Goal: Task Accomplishment & Management: Use online tool/utility

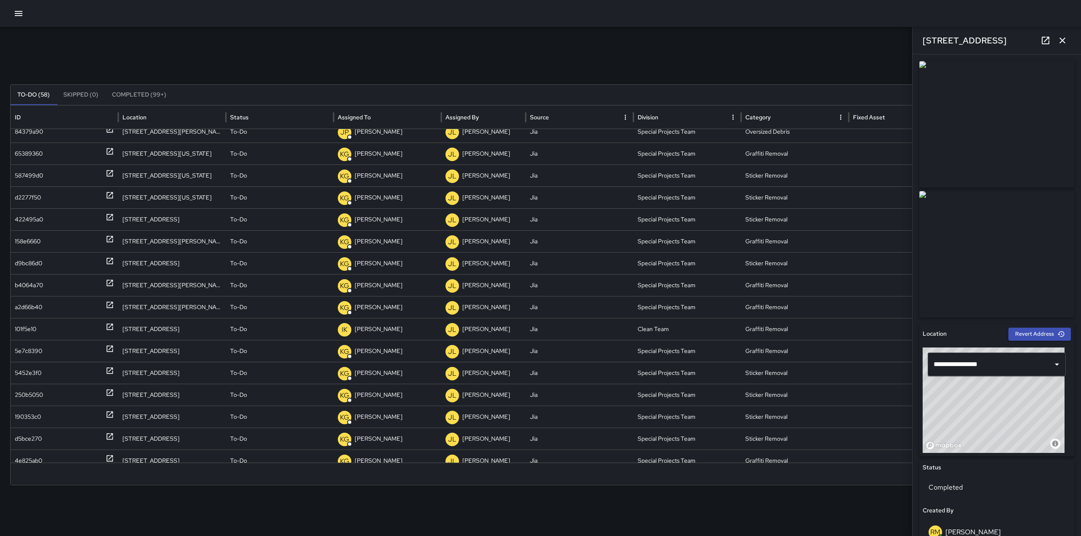
scroll to position [691, 0]
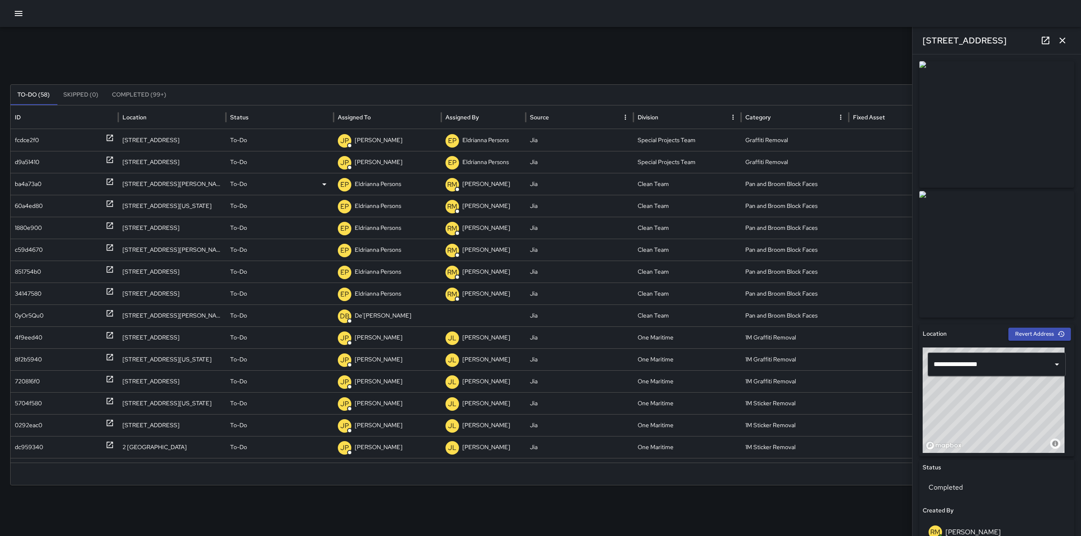
click at [109, 184] on icon at bounding box center [110, 182] width 8 height 8
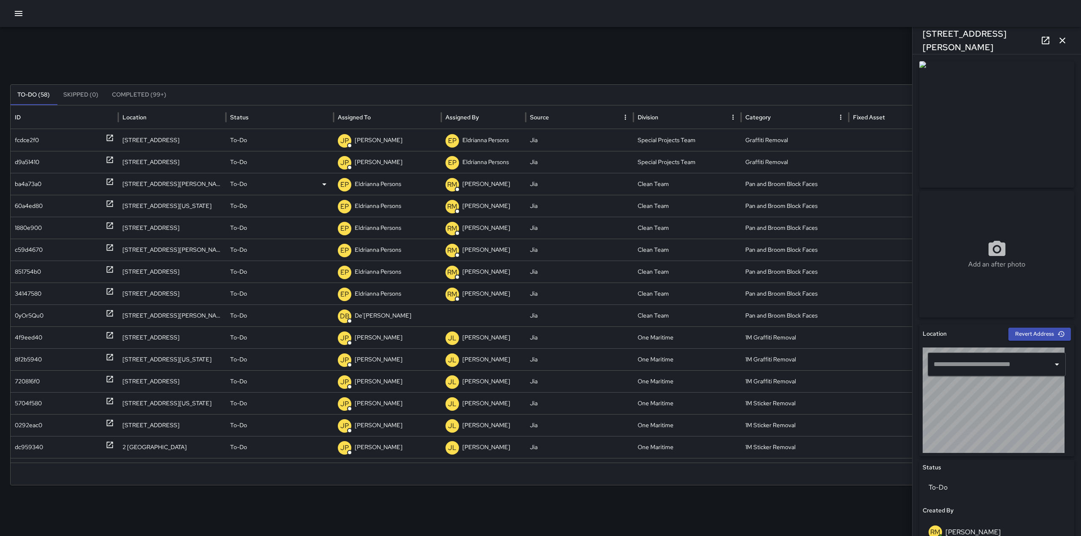
type input "**********"
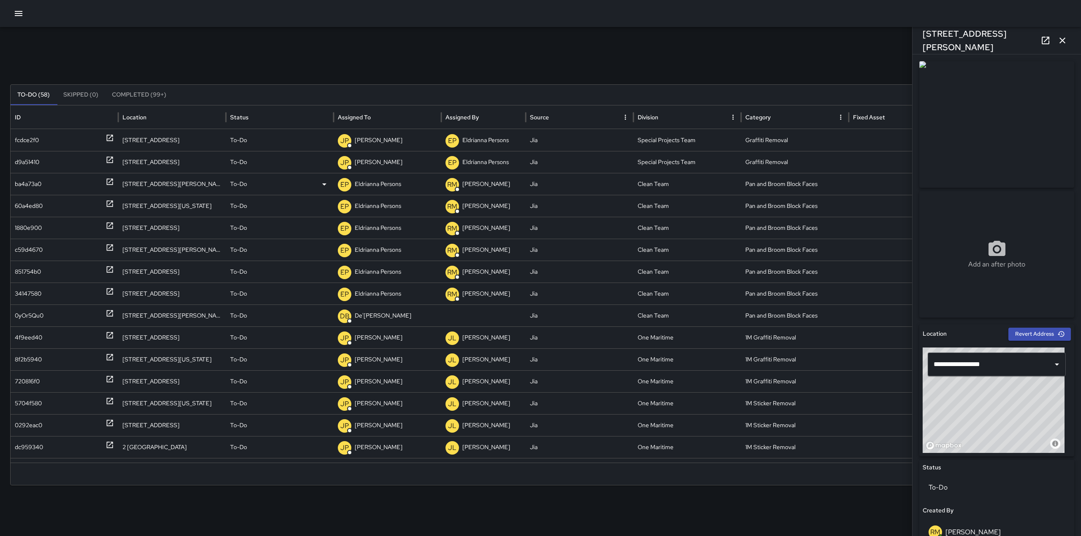
click at [393, 183] on p "Eldrianna Persons" at bounding box center [378, 184] width 46 height 22
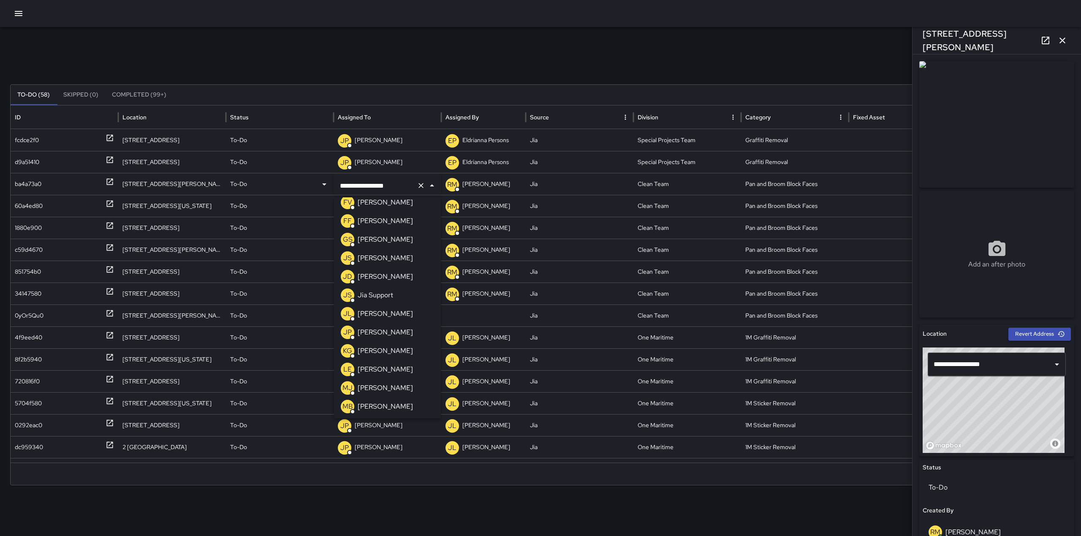
scroll to position [0, 0]
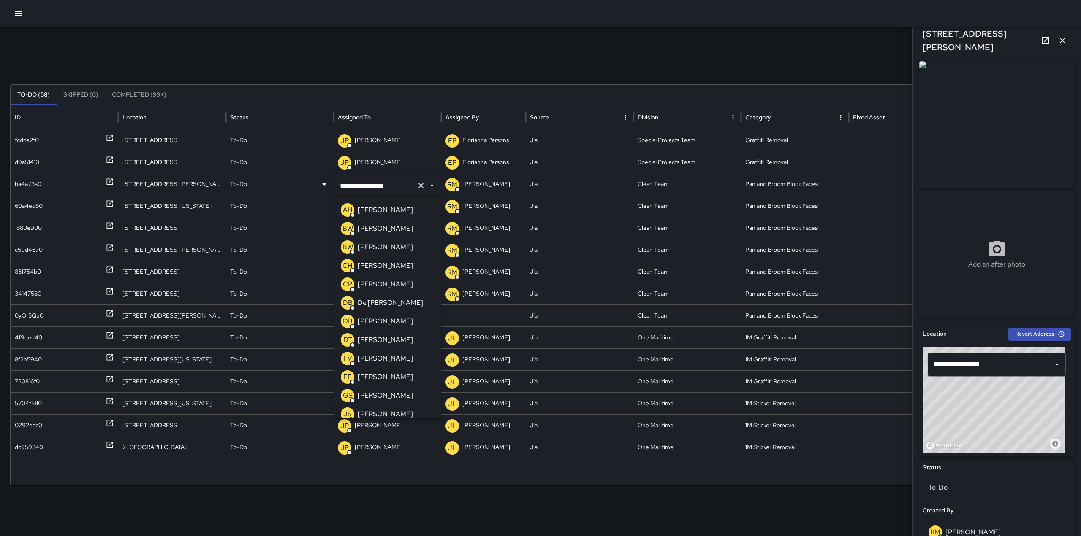
click at [383, 320] on p "[PERSON_NAME]" at bounding box center [385, 322] width 55 height 10
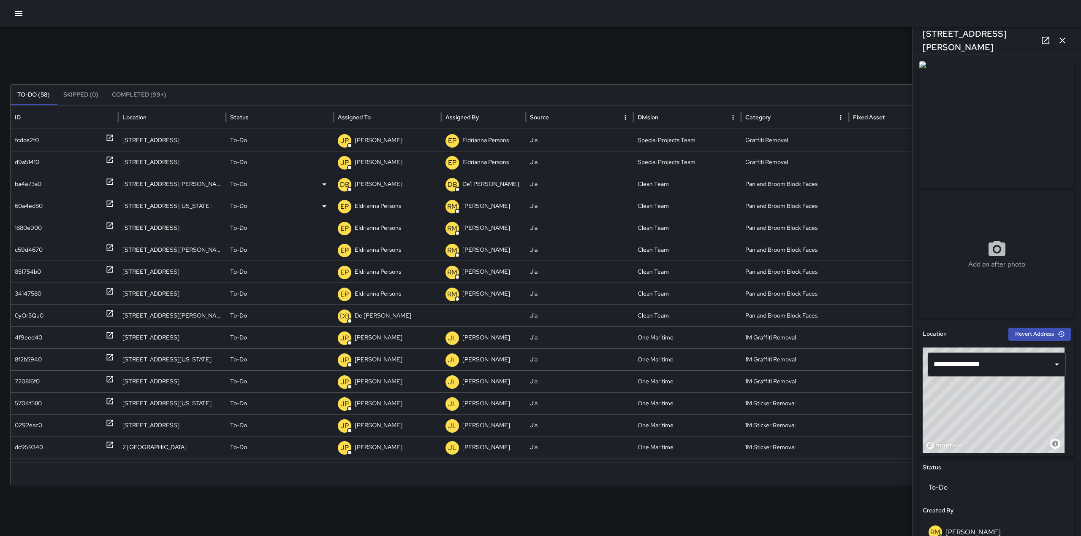
click at [374, 210] on p "Eldrianna Persons" at bounding box center [378, 206] width 46 height 22
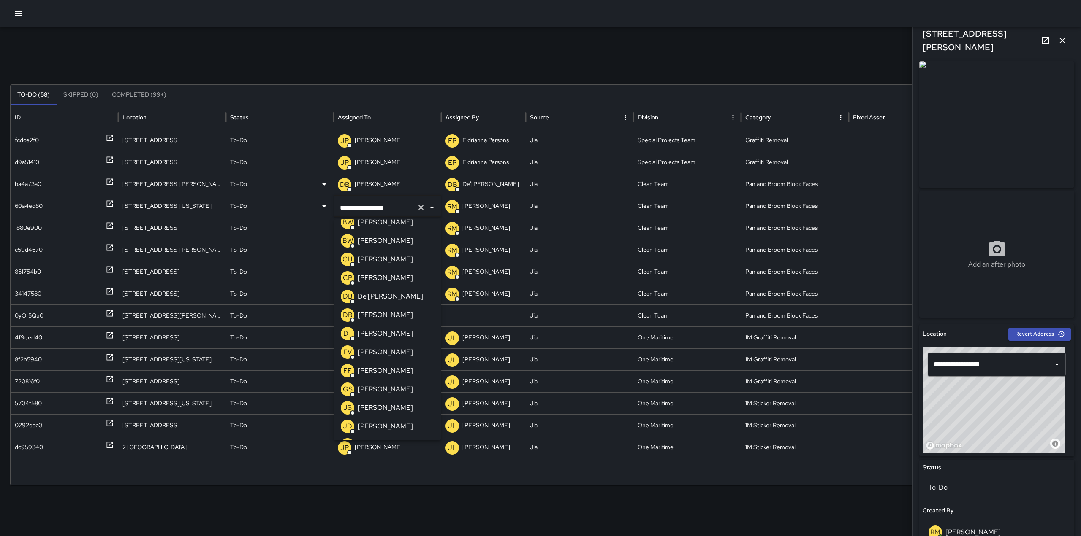
scroll to position [31, 0]
click at [385, 310] on p "[PERSON_NAME]" at bounding box center [385, 313] width 55 height 10
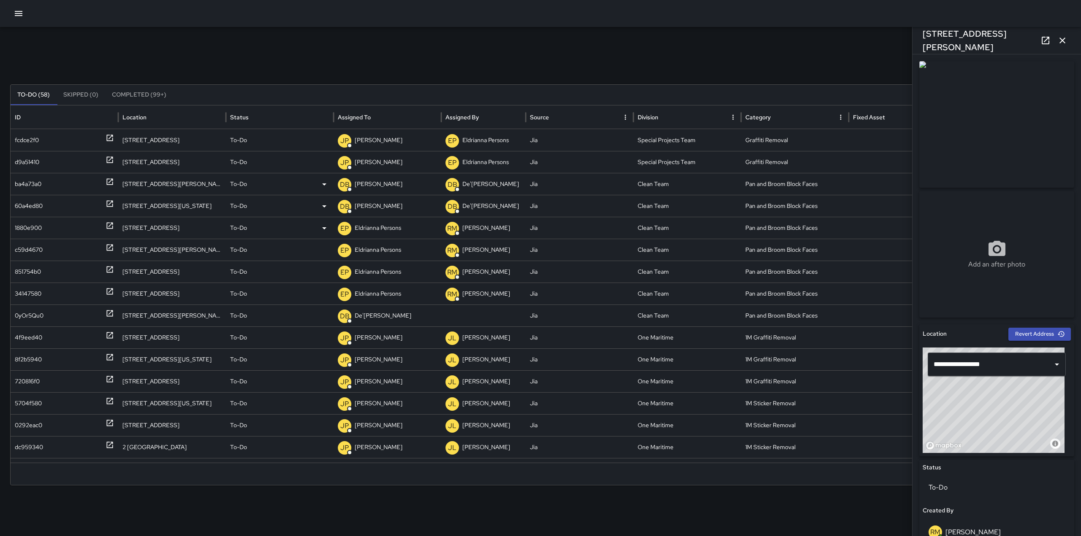
click at [107, 225] on icon at bounding box center [110, 226] width 6 height 6
click at [365, 227] on p "Eldrianna Persons" at bounding box center [378, 228] width 46 height 22
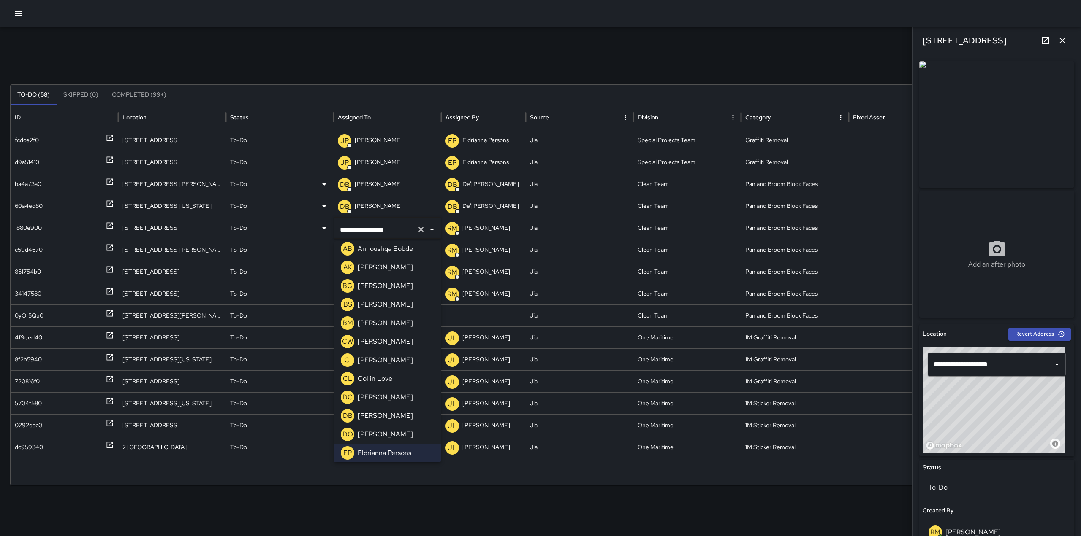
scroll to position [0, 0]
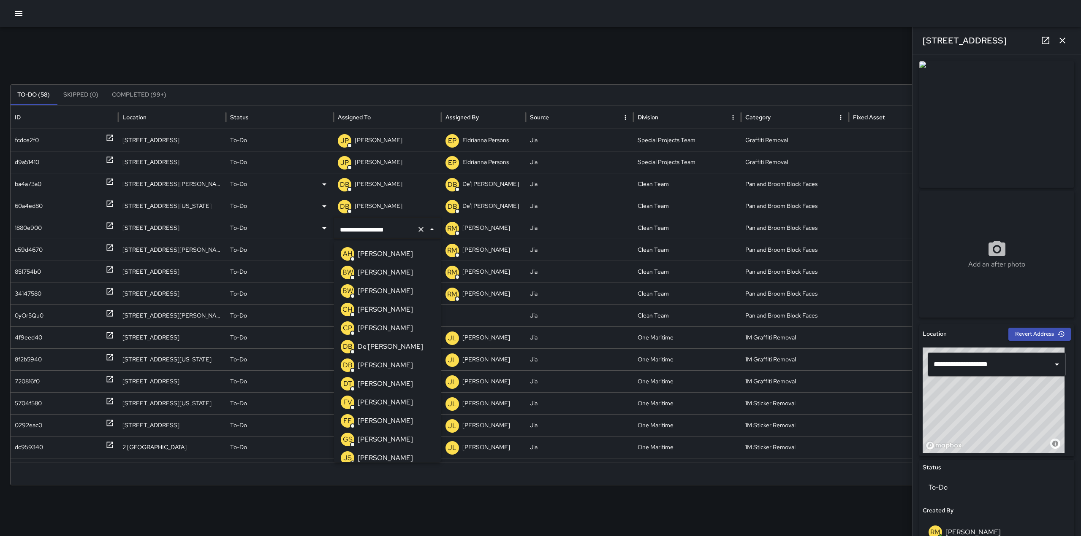
click at [381, 363] on p "[PERSON_NAME]" at bounding box center [385, 365] width 55 height 10
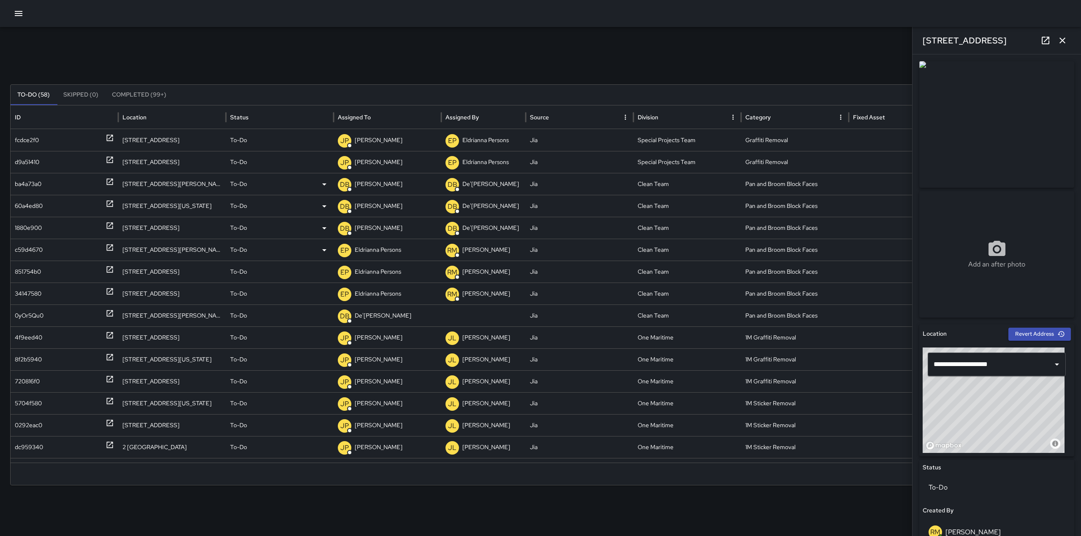
click at [375, 248] on p "Eldrianna Persons" at bounding box center [378, 250] width 46 height 22
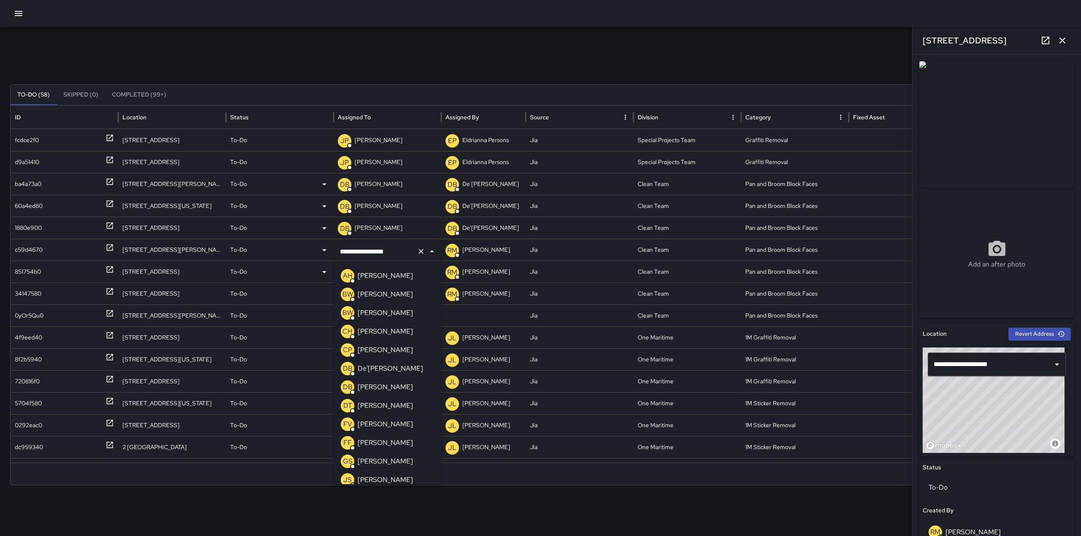
click at [251, 271] on div "To-Do" at bounding box center [279, 272] width 99 height 22
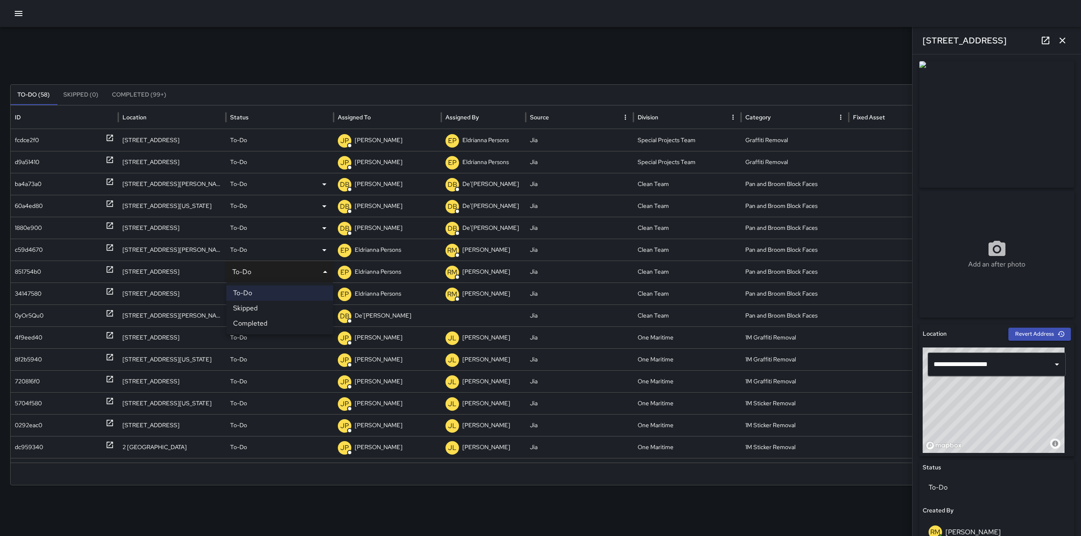
click at [380, 293] on div at bounding box center [540, 268] width 1081 height 536
click at [380, 293] on p "Eldrianna Persons" at bounding box center [378, 294] width 46 height 22
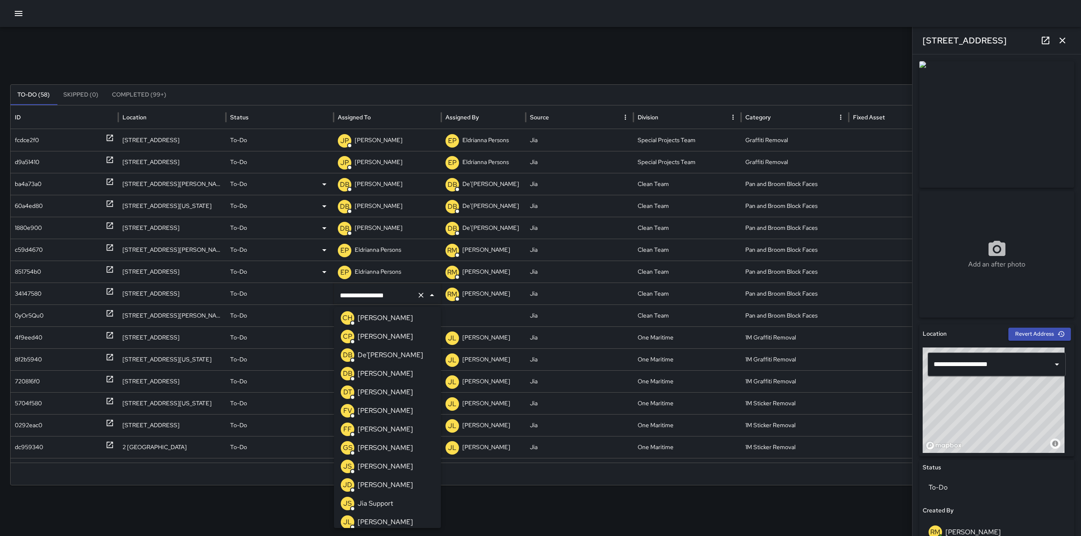
scroll to position [57, 0]
click at [377, 414] on p "[PERSON_NAME]" at bounding box center [385, 411] width 55 height 10
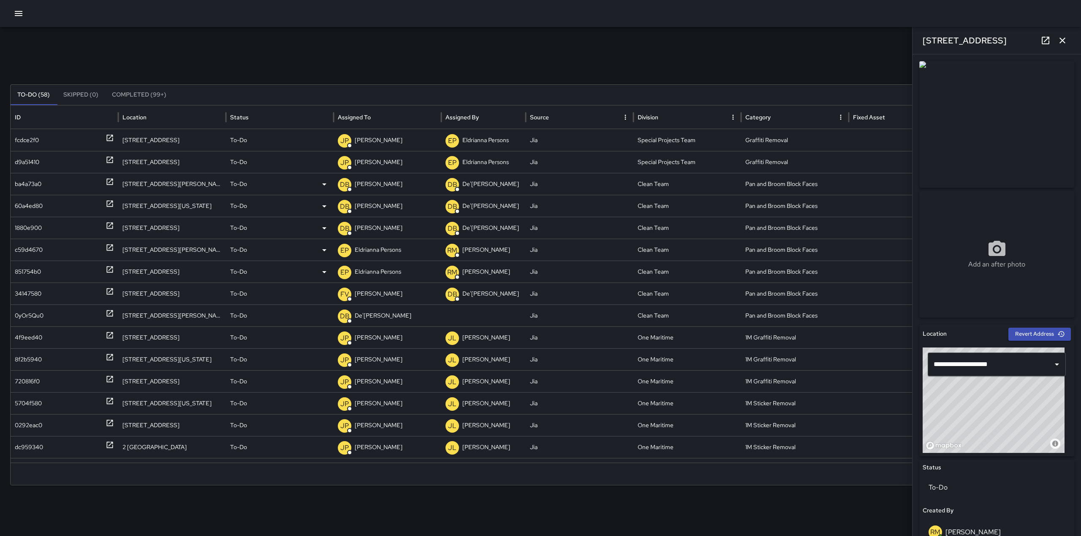
click at [375, 276] on p "Eldrianna Persons" at bounding box center [378, 272] width 46 height 22
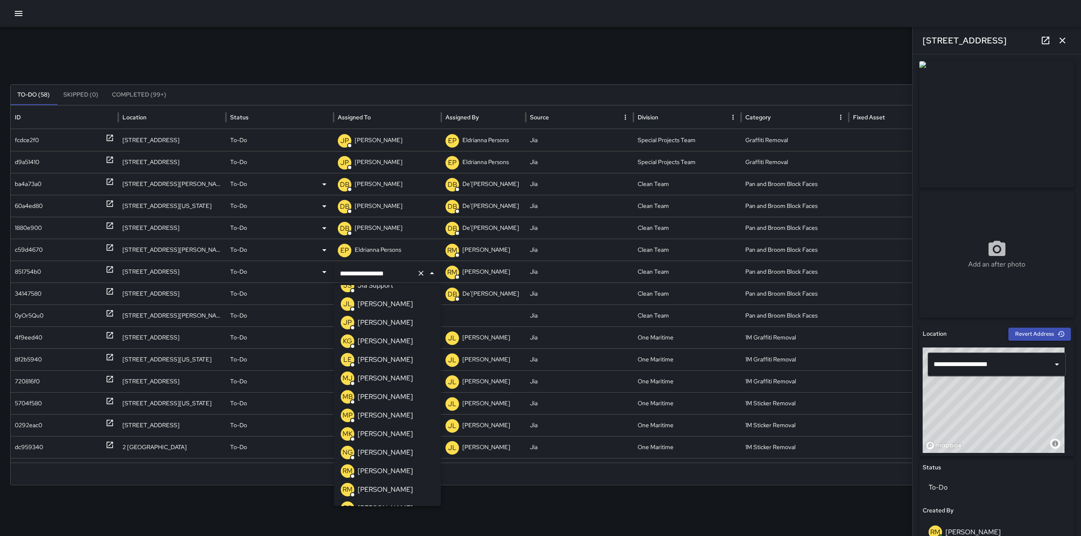
scroll to position [0, 0]
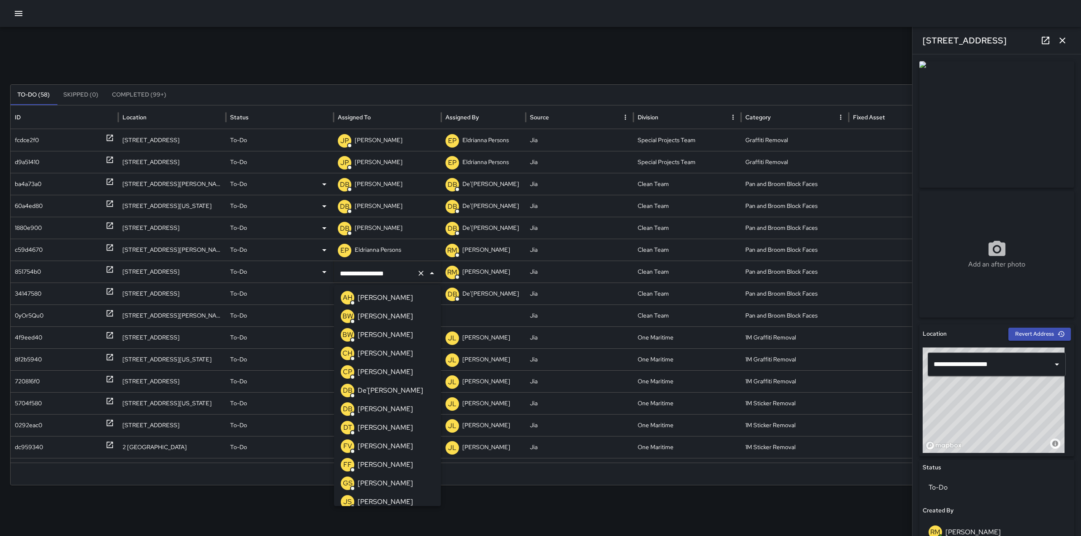
click at [383, 442] on p "[PERSON_NAME]" at bounding box center [385, 447] width 55 height 10
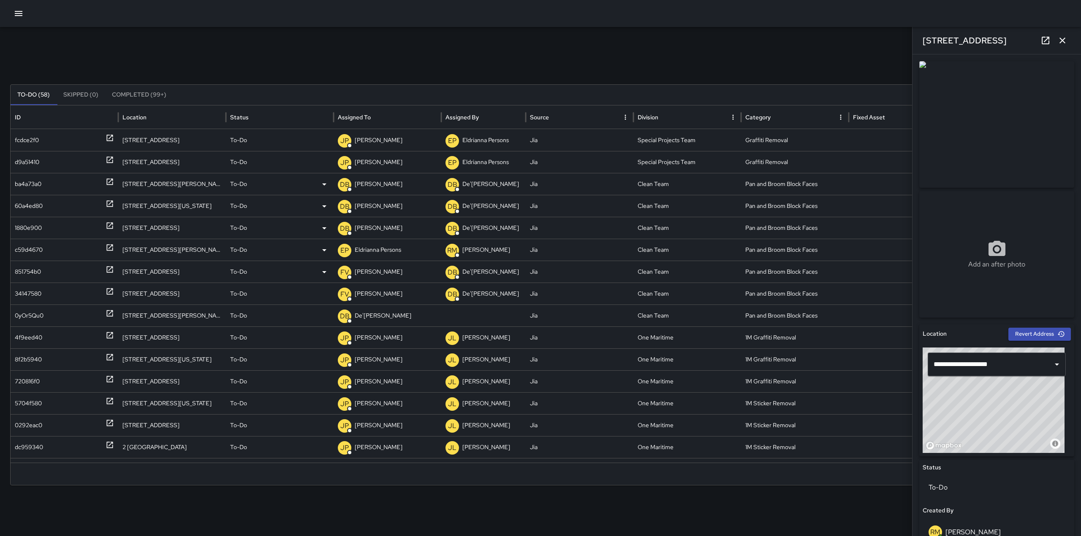
click at [371, 256] on p "Eldrianna Persons" at bounding box center [378, 250] width 46 height 22
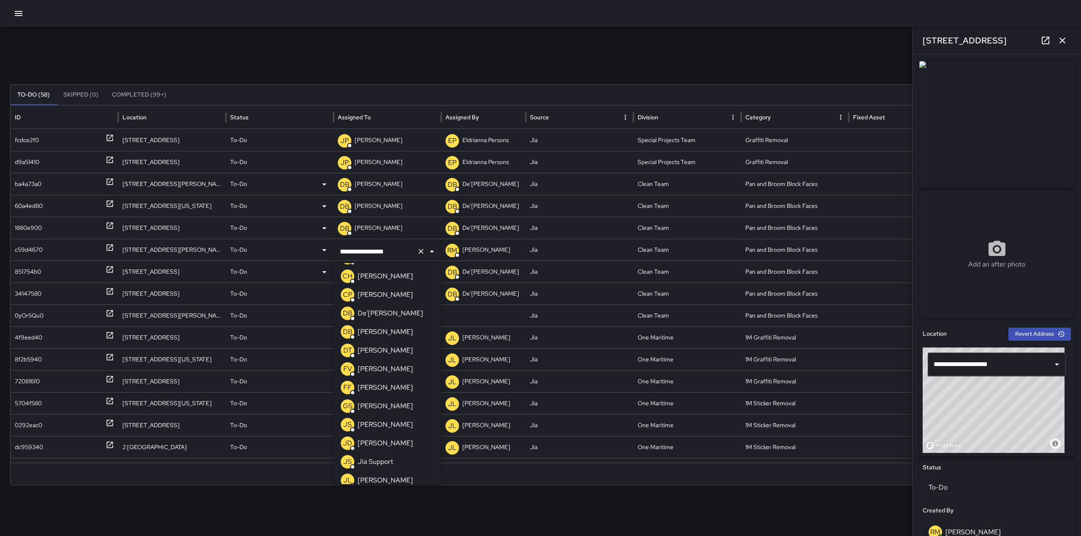
scroll to position [55, 0]
click at [384, 372] on p "[PERSON_NAME]" at bounding box center [385, 370] width 55 height 10
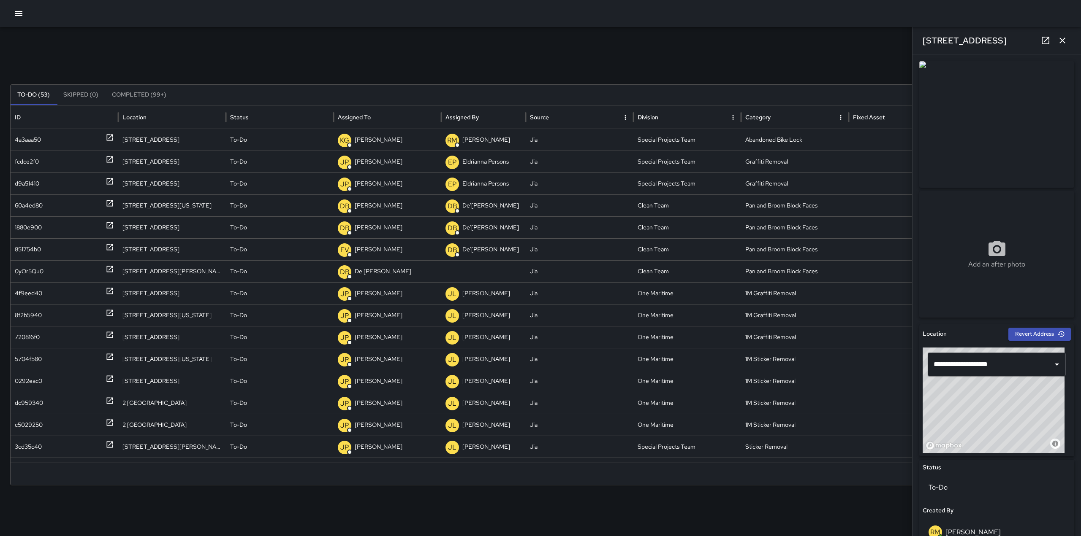
scroll to position [0, 0]
